Goal: Transaction & Acquisition: Subscribe to service/newsletter

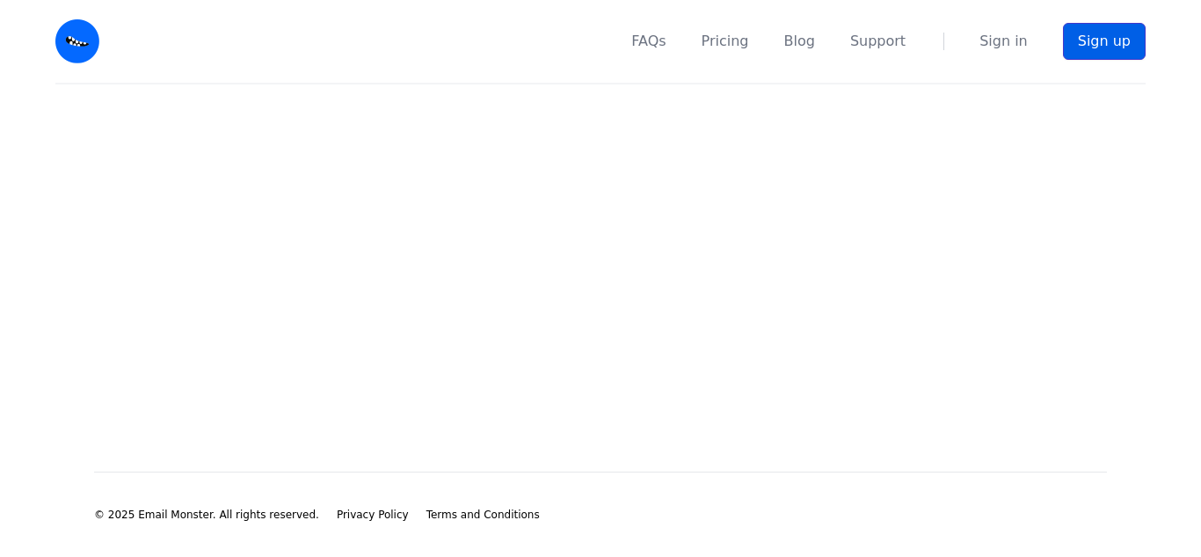
click at [1117, 45] on link "Sign up" at bounding box center [1104, 41] width 83 height 37
click at [715, 174] on main at bounding box center [600, 249] width 1201 height 331
click at [998, 46] on link "Sign in" at bounding box center [1004, 41] width 48 height 21
click at [513, 360] on main at bounding box center [600, 249] width 1201 height 331
click at [501, 343] on main at bounding box center [600, 249] width 1201 height 331
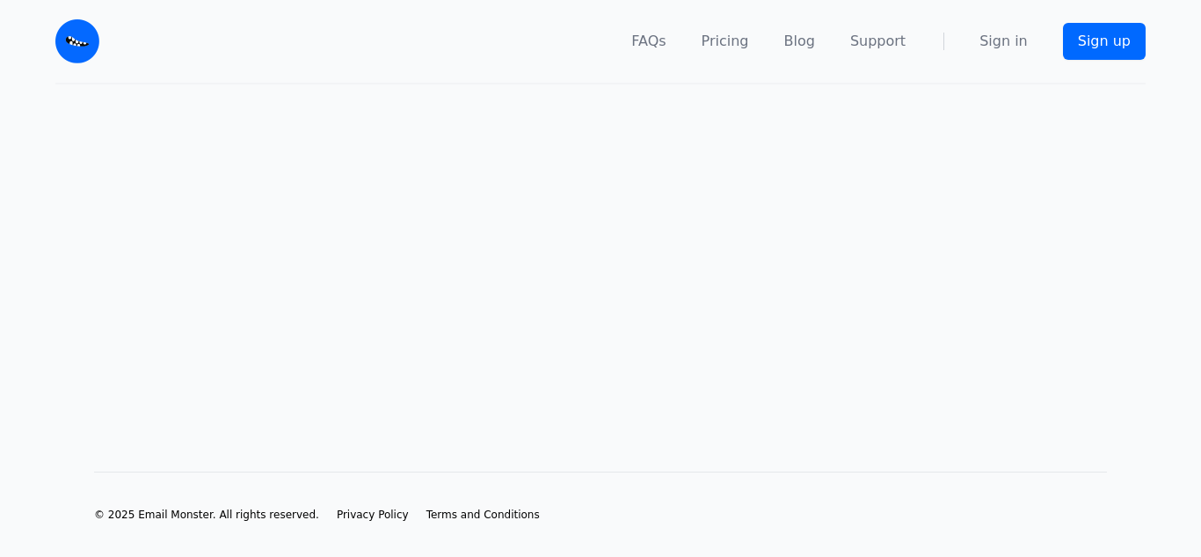
drag, startPoint x: 555, startPoint y: 408, endPoint x: 275, endPoint y: 414, distance: 279.7
click at [555, 410] on main at bounding box center [600, 249] width 1201 height 331
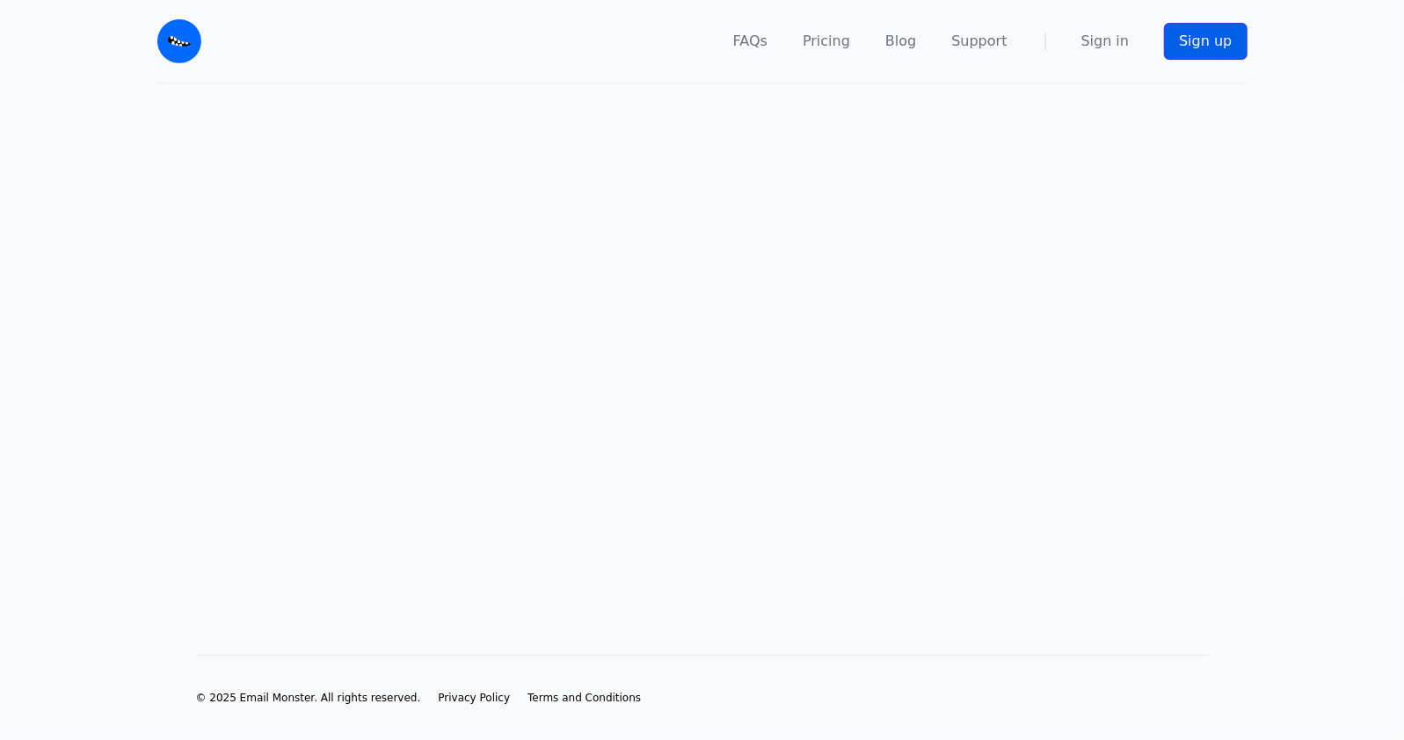
click at [1039, 46] on link "Sign up" at bounding box center [1205, 41] width 83 height 37
click at [691, 591] on main at bounding box center [702, 341] width 1404 height 514
